Goal: Task Accomplishment & Management: Use online tool/utility

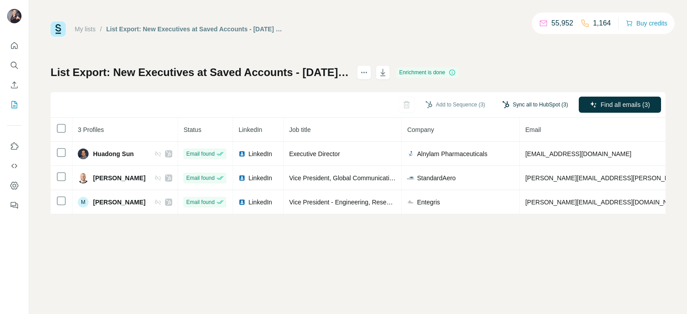
click at [507, 101] on button "Sync all to HubSpot (3)" at bounding box center [535, 104] width 78 height 13
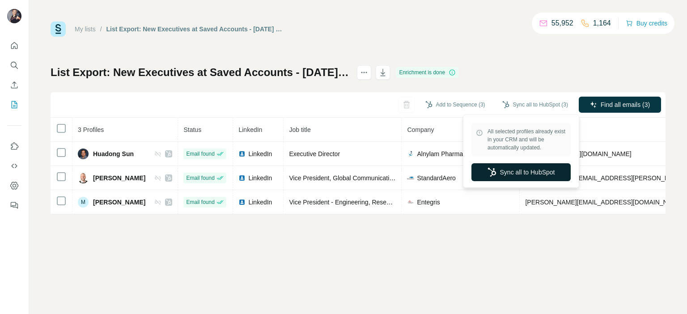
click at [514, 166] on button "Sync all to HubSpot" at bounding box center [520, 172] width 99 height 18
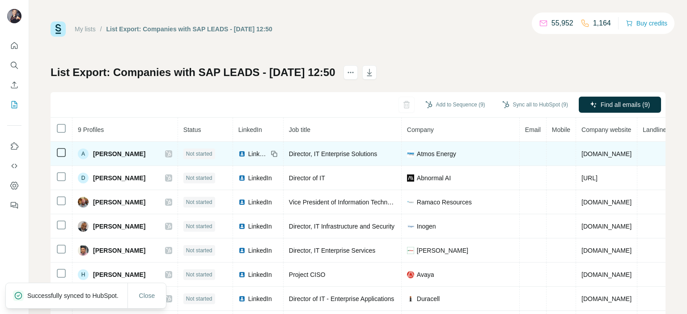
click at [248, 156] on span "LinkedIn" at bounding box center [258, 153] width 20 height 9
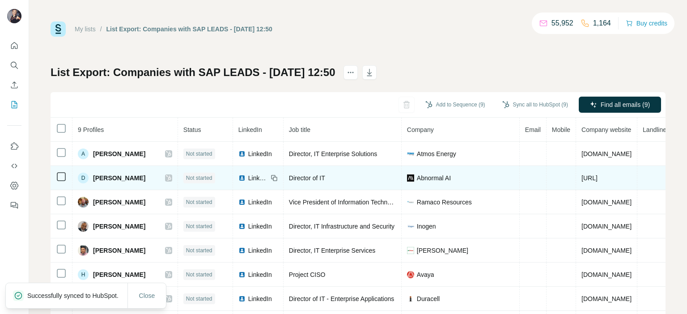
click at [250, 178] on span "LinkedIn" at bounding box center [258, 178] width 20 height 9
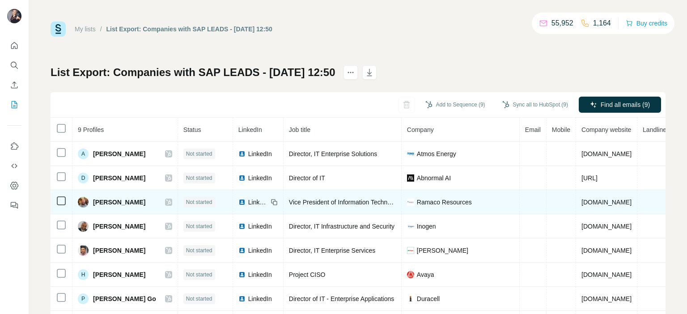
click at [248, 204] on span "LinkedIn" at bounding box center [258, 202] width 20 height 9
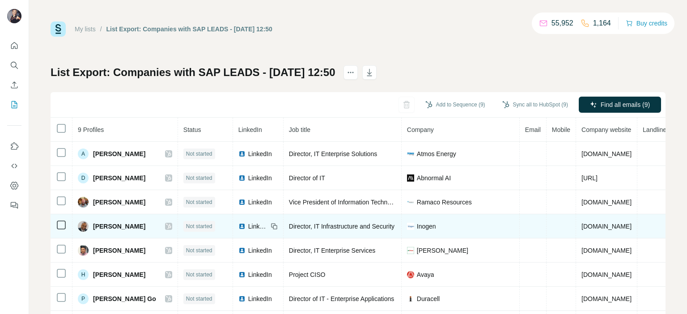
click at [255, 227] on span "LinkedIn" at bounding box center [258, 226] width 20 height 9
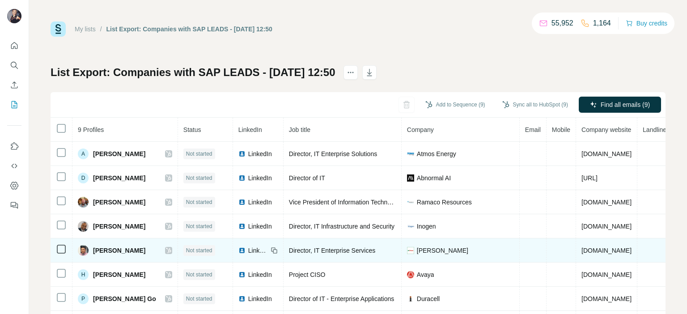
click at [255, 250] on span "LinkedIn" at bounding box center [258, 250] width 20 height 9
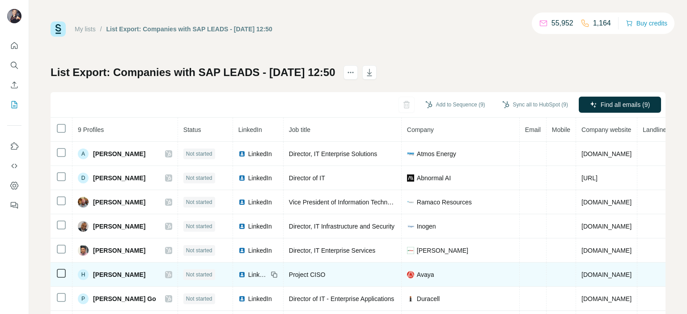
click at [249, 273] on span "LinkedIn" at bounding box center [258, 274] width 20 height 9
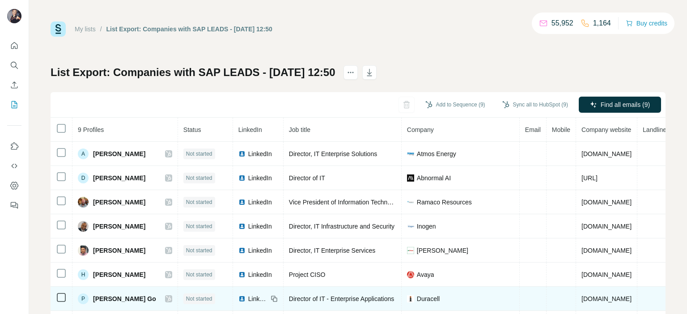
click at [248, 297] on span "LinkedIn" at bounding box center [258, 298] width 20 height 9
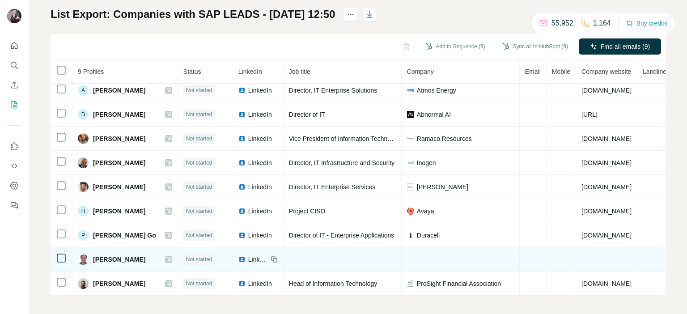
scroll to position [61, 0]
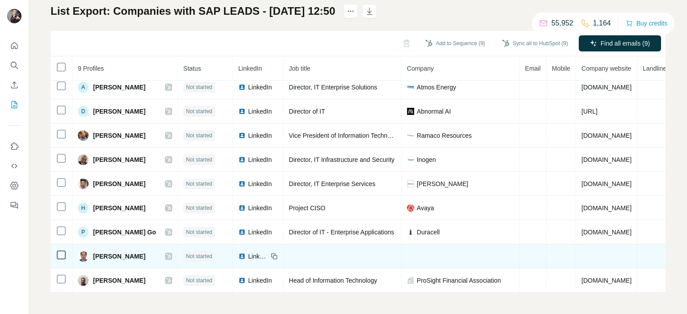
click at [250, 252] on span "LinkedIn" at bounding box center [258, 256] width 20 height 9
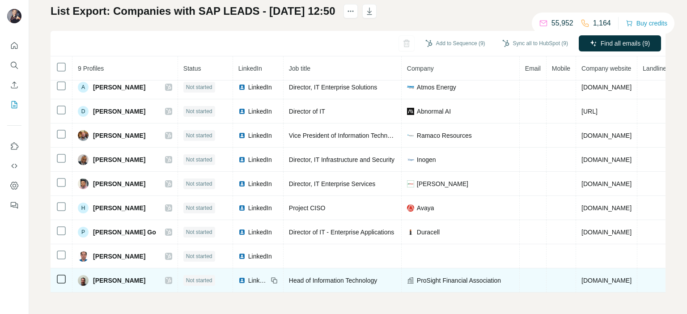
click at [248, 276] on span "LinkedIn" at bounding box center [258, 280] width 20 height 9
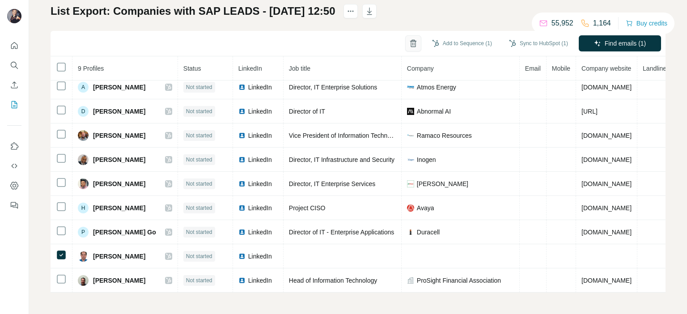
click at [406, 38] on button "button" at bounding box center [413, 43] width 16 height 16
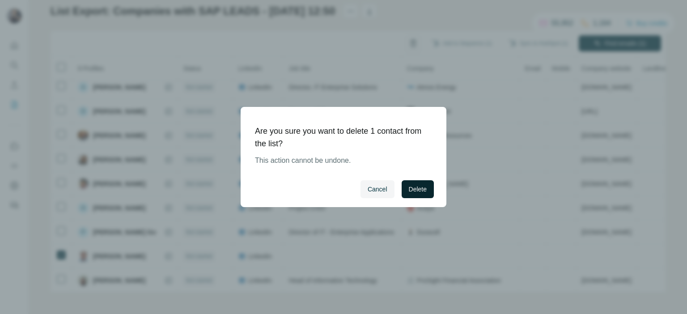
click at [424, 189] on span "Delete" at bounding box center [418, 189] width 18 height 9
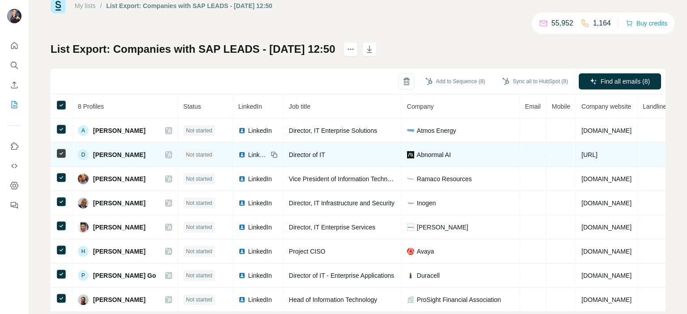
scroll to position [46, 0]
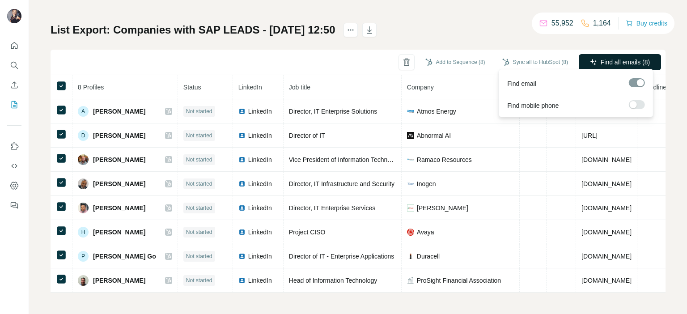
click at [624, 59] on span "Find all emails (8)" at bounding box center [625, 62] width 49 height 9
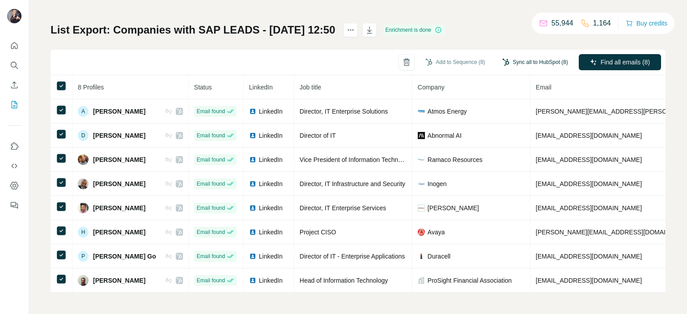
click at [543, 59] on button "Sync all to HubSpot (8)" at bounding box center [535, 61] width 78 height 13
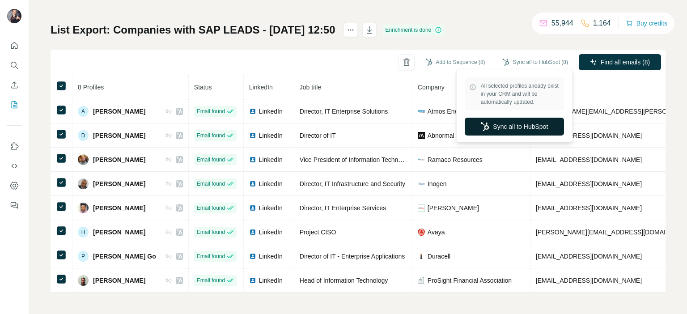
click at [531, 119] on button "Sync all to HubSpot" at bounding box center [514, 127] width 99 height 18
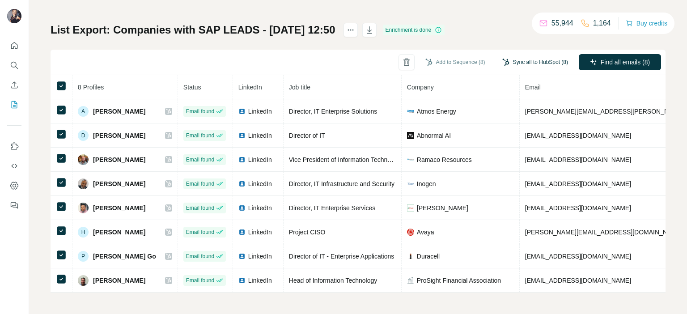
click at [528, 63] on button "Sync all to HubSpot (8)" at bounding box center [535, 61] width 78 height 13
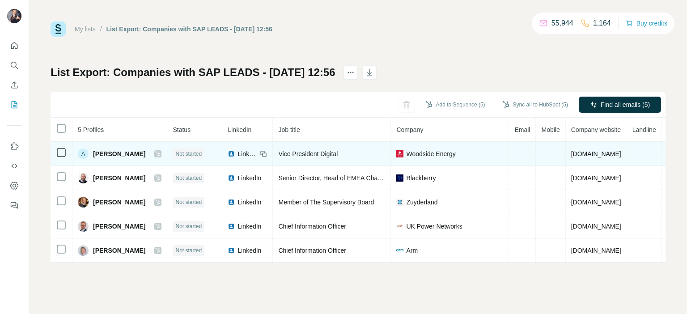
click at [235, 156] on img at bounding box center [231, 153] width 7 height 7
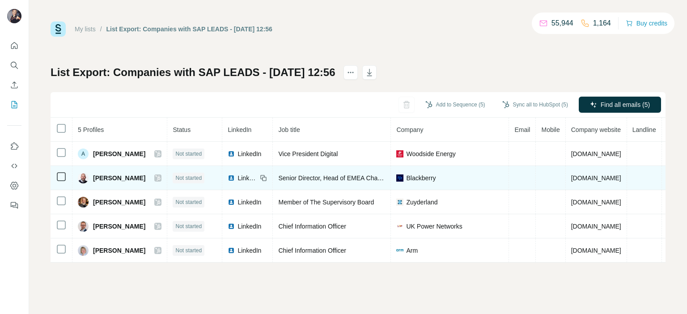
click at [246, 177] on span "LinkedIn" at bounding box center [248, 178] width 20 height 9
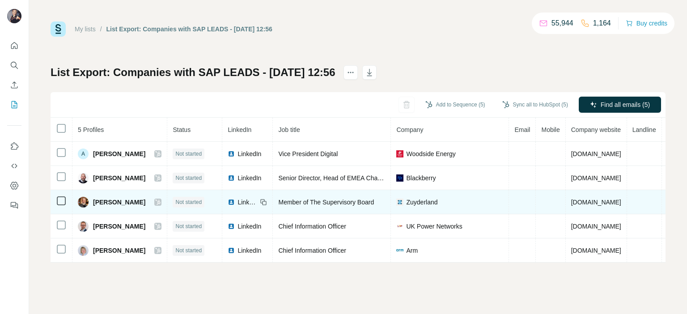
click at [242, 200] on span "LinkedIn" at bounding box center [248, 202] width 20 height 9
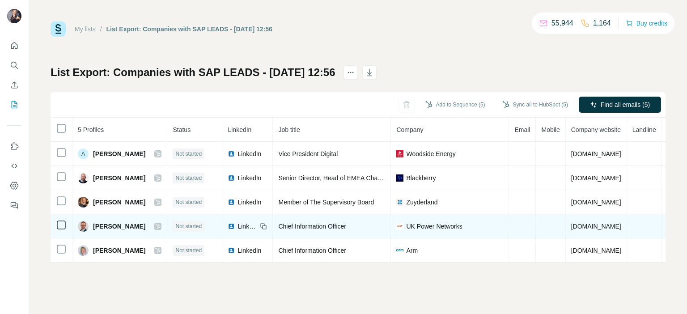
click at [242, 226] on span "LinkedIn" at bounding box center [248, 226] width 20 height 9
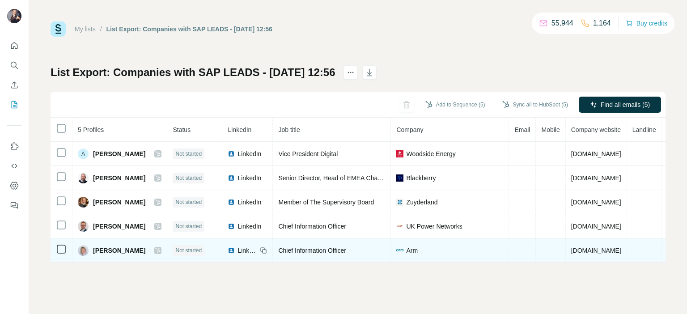
click at [248, 250] on span "LinkedIn" at bounding box center [248, 250] width 20 height 9
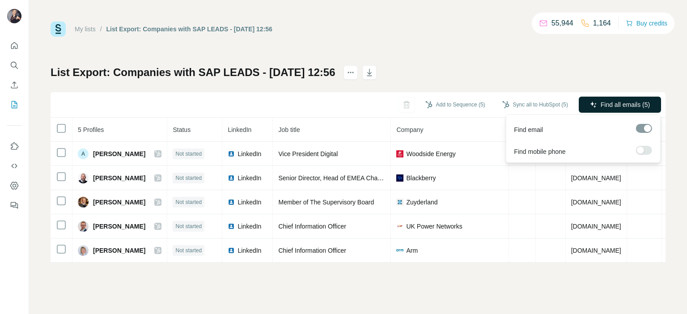
click at [642, 106] on span "Find all emails (5)" at bounding box center [625, 104] width 49 height 9
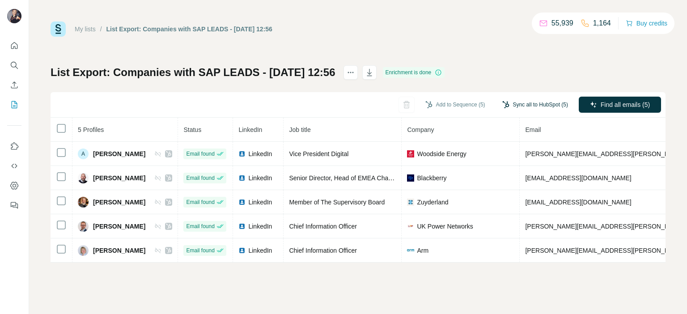
click at [549, 102] on button "Sync all to HubSpot (5)" at bounding box center [535, 104] width 78 height 13
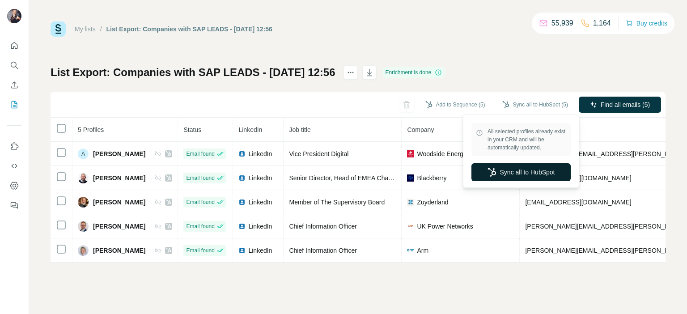
click at [527, 168] on button "Sync all to HubSpot" at bounding box center [520, 172] width 99 height 18
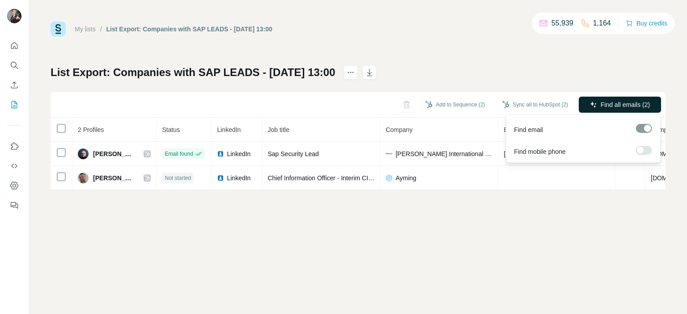
click at [624, 106] on span "Find all emails (2)" at bounding box center [625, 104] width 49 height 9
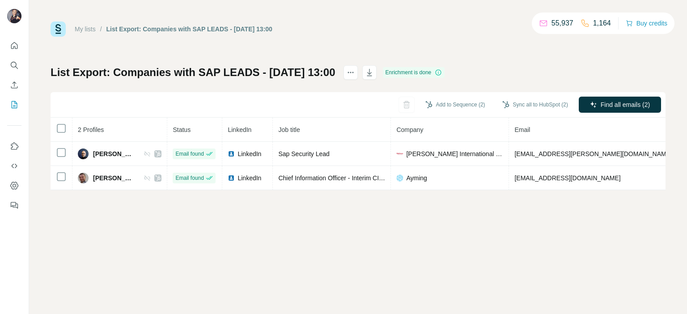
click at [527, 112] on div "Sync all to HubSpot (2)" at bounding box center [535, 105] width 78 height 16
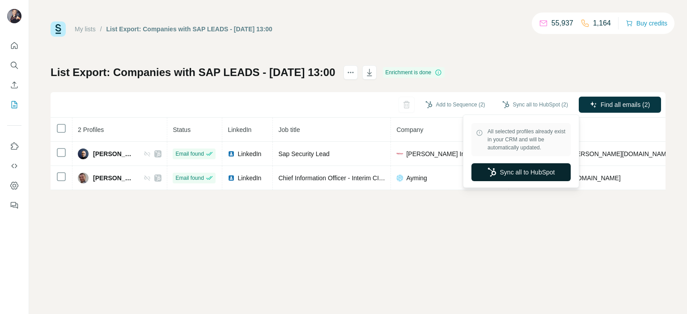
click at [531, 169] on button "Sync all to HubSpot" at bounding box center [520, 172] width 99 height 18
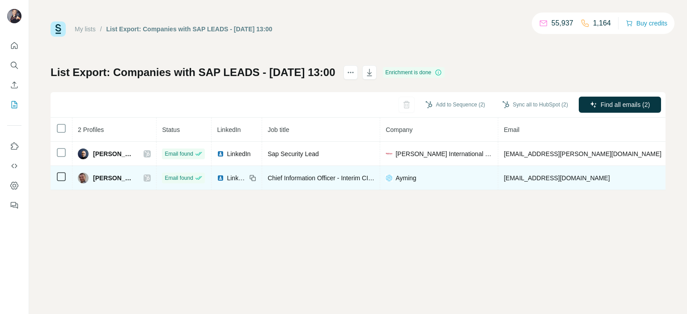
click at [220, 178] on div "LinkedIn" at bounding box center [232, 178] width 30 height 9
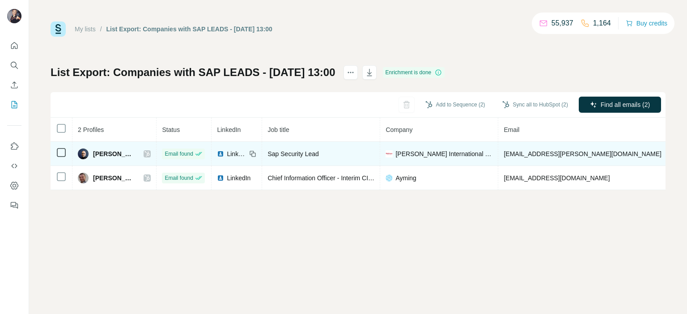
click at [228, 154] on span "LinkedIn" at bounding box center [237, 153] width 20 height 9
